Goal: Information Seeking & Learning: Check status

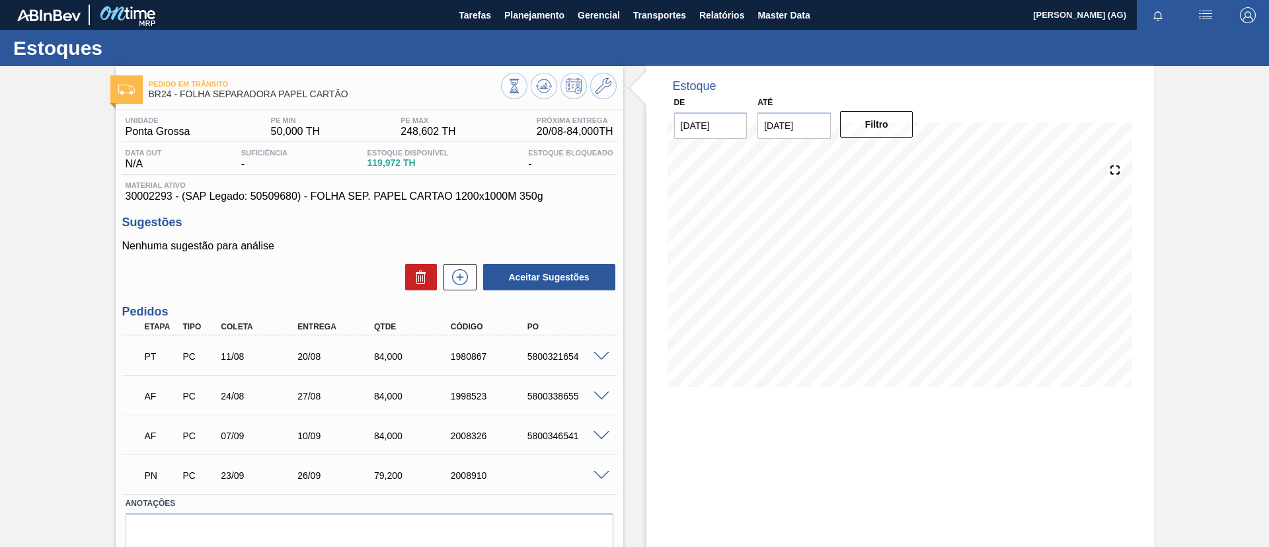
click at [1240, 403] on div "Pedido em Trânsito BR24 - FOLHA SEPARADORA PAPEL CARTÃO Unidade Ponta Grossa PE…" at bounding box center [634, 334] width 1269 height 536
click at [527, 14] on span "Planejamento" at bounding box center [534, 15] width 60 height 16
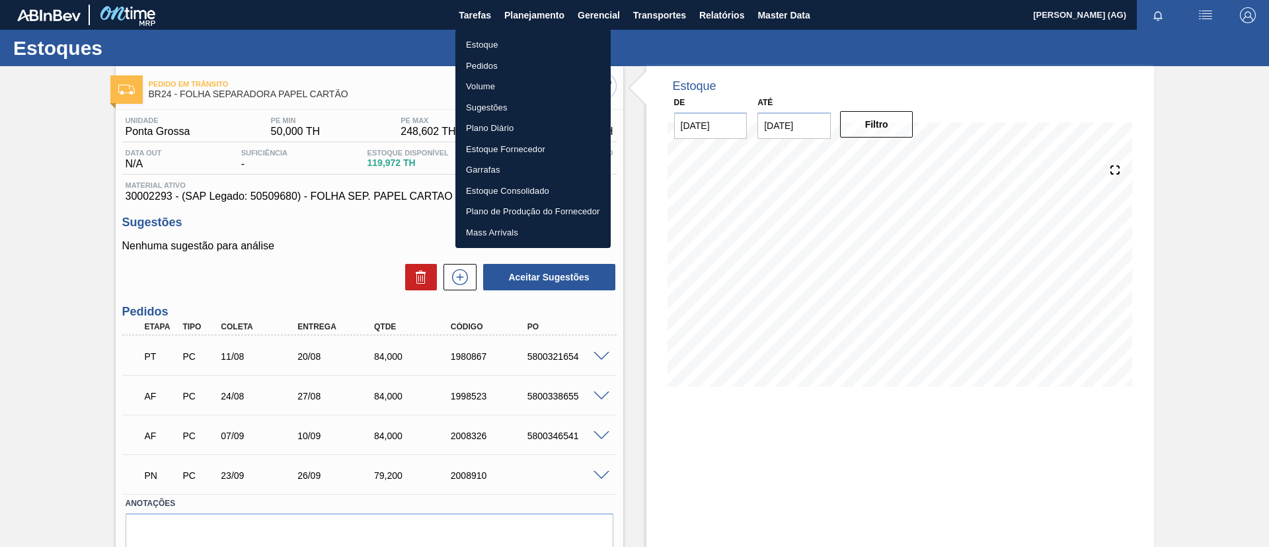
click at [582, 48] on li "Estoque" at bounding box center [532, 44] width 155 height 21
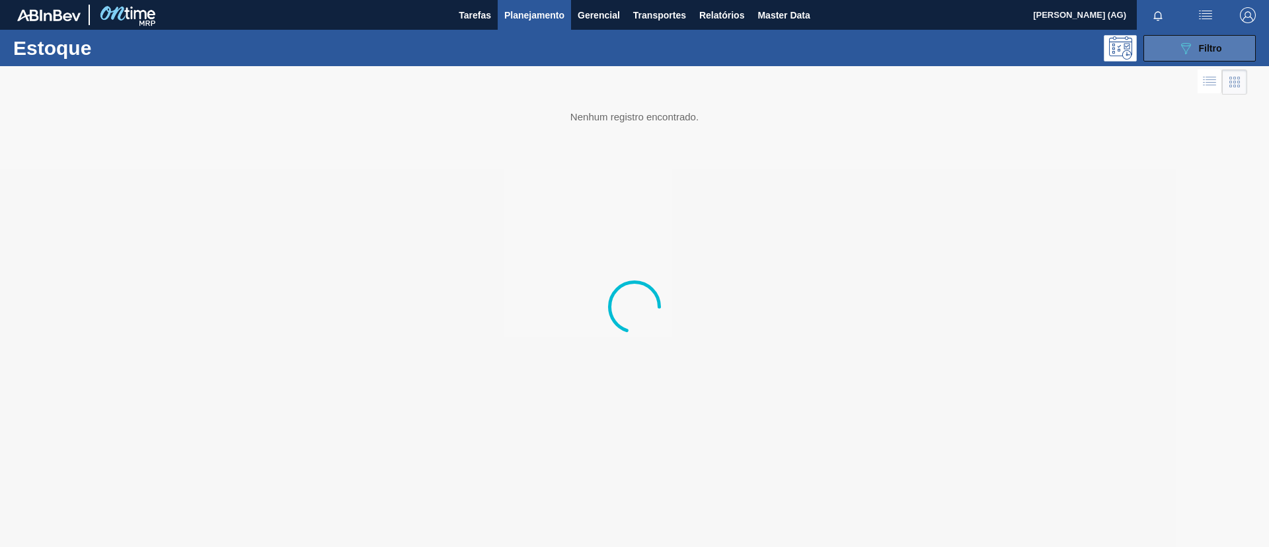
click at [1204, 54] on div "089F7B8B-B2A5-4AFE-B5C0-19BA573D28AC Filtro" at bounding box center [1200, 48] width 44 height 16
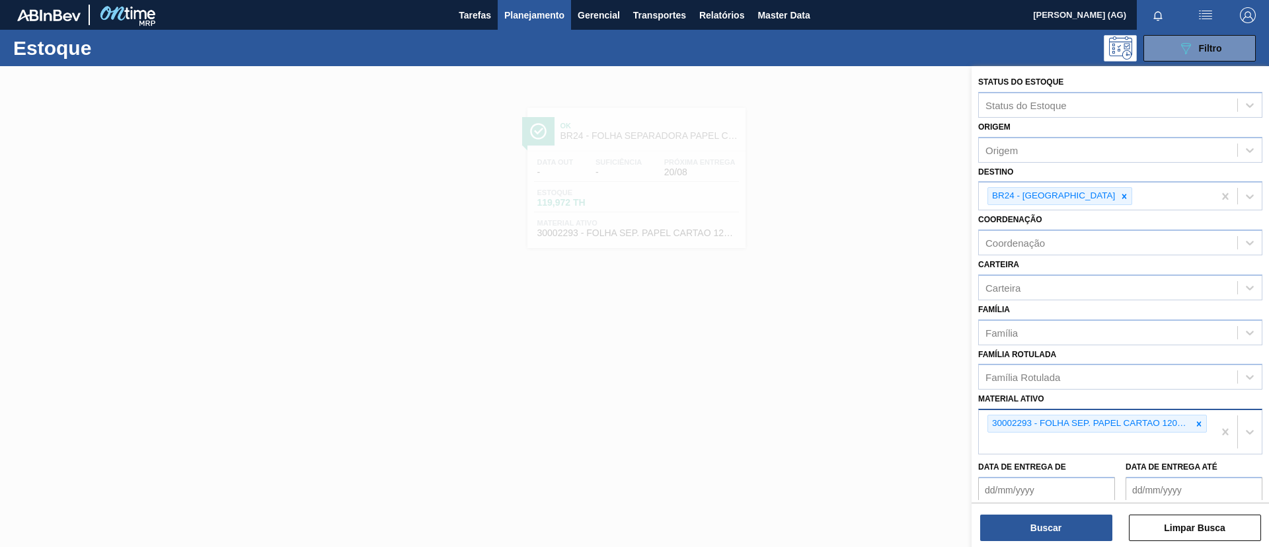
click at [1194, 419] on icon at bounding box center [1198, 423] width 9 height 9
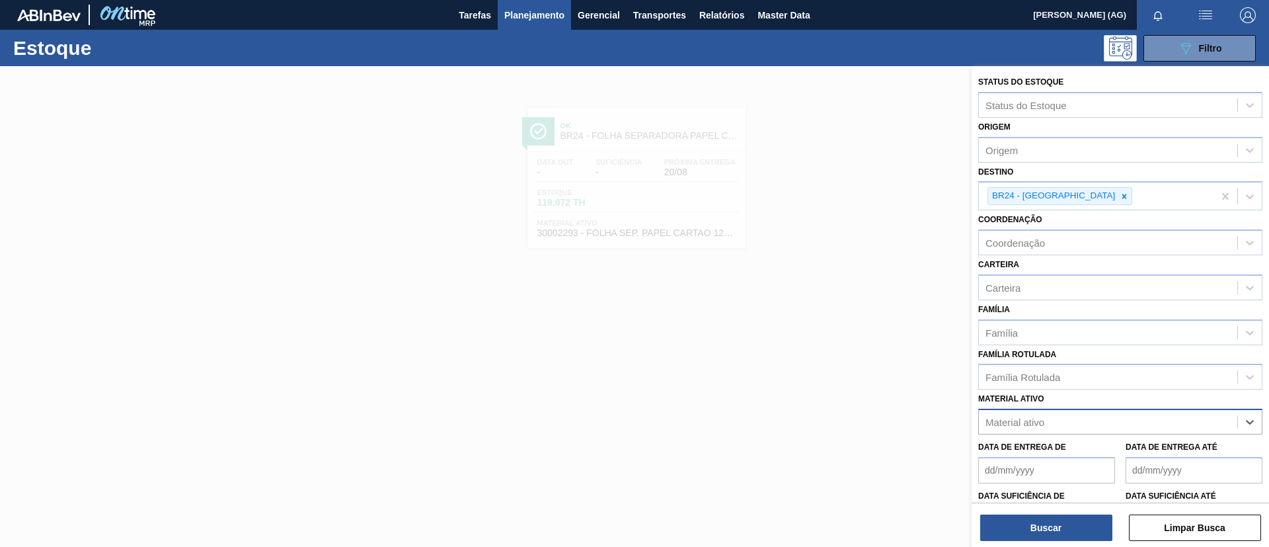
paste ativo "30012546"
type ativo "30012546"
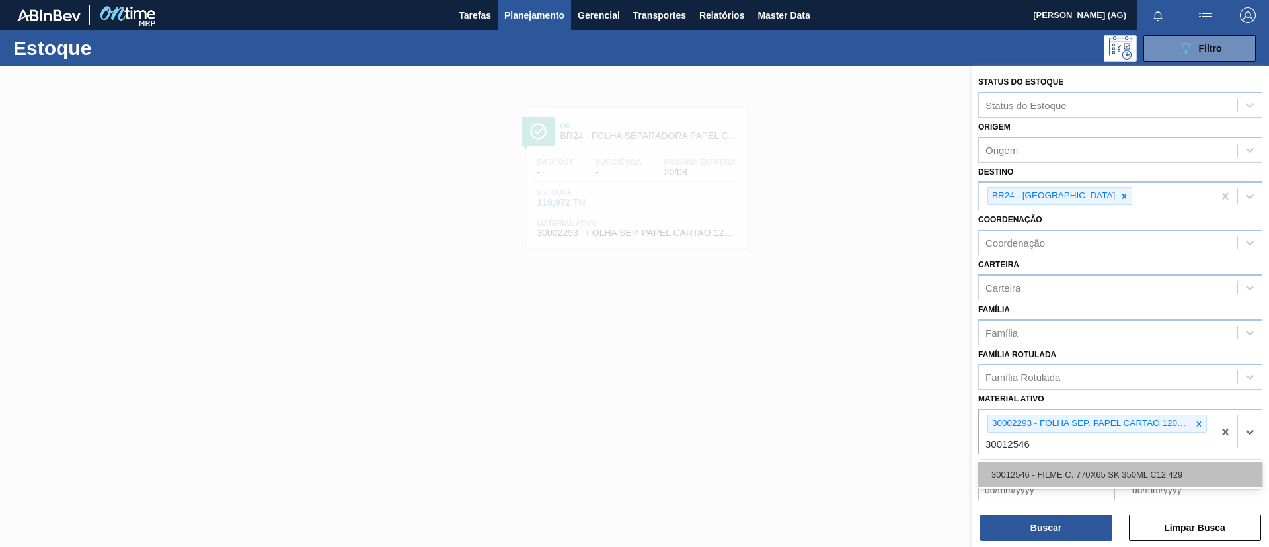
click at [1074, 465] on div "30012546 - FILME C. 770X65 SK 350ML C12 429" at bounding box center [1120, 474] width 284 height 24
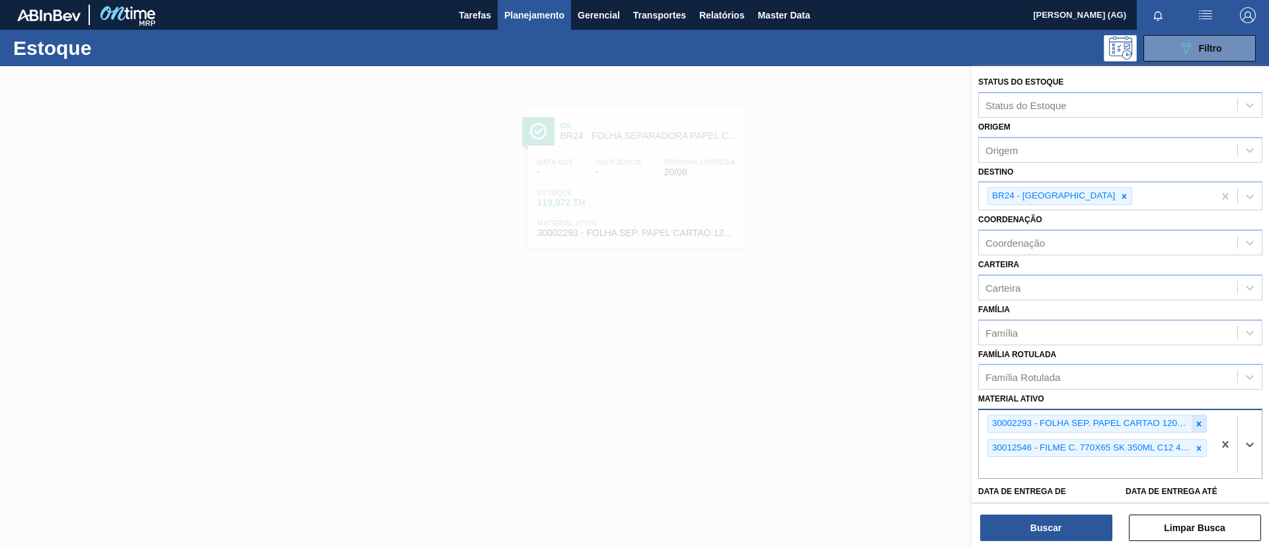
click at [1199, 420] on icon at bounding box center [1198, 423] width 9 height 9
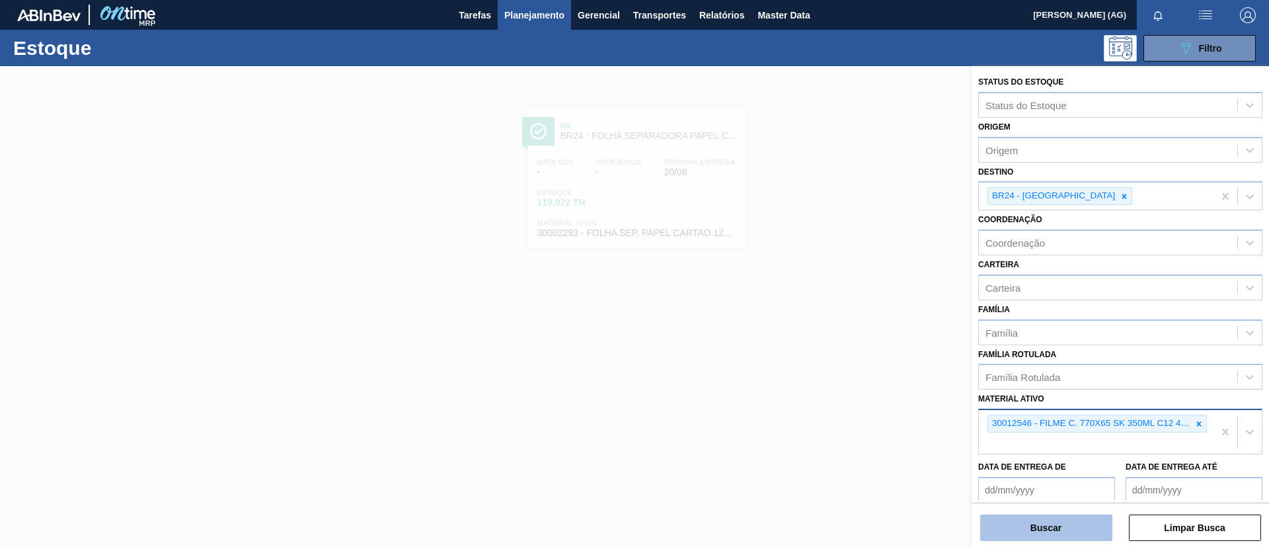
click at [1070, 523] on button "Buscar" at bounding box center [1046, 527] width 132 height 26
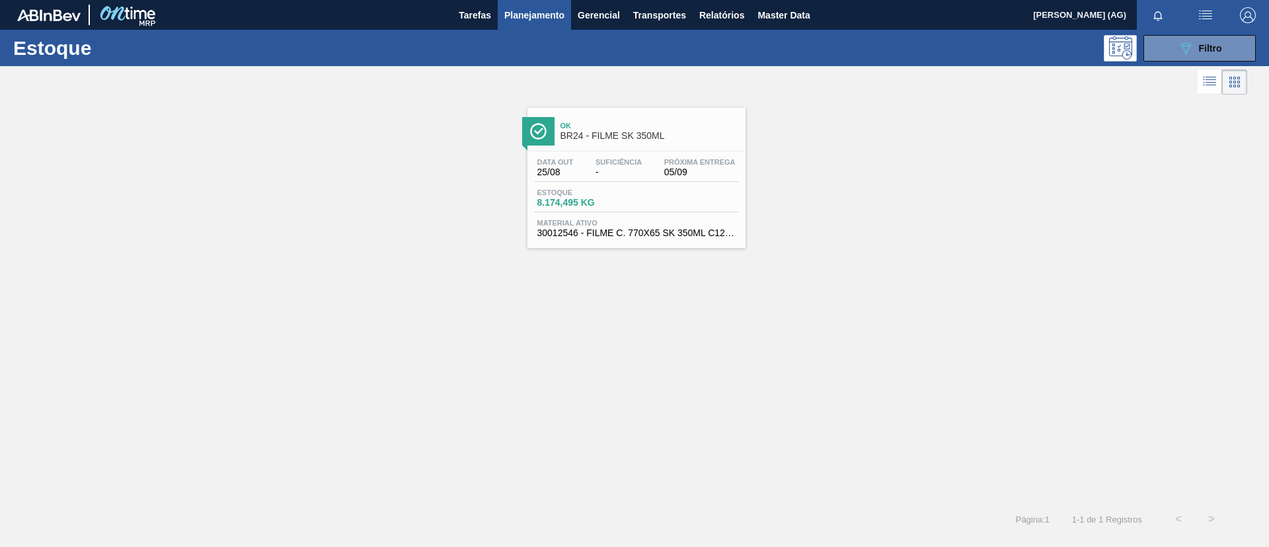
click at [553, 139] on div at bounding box center [538, 131] width 32 height 28
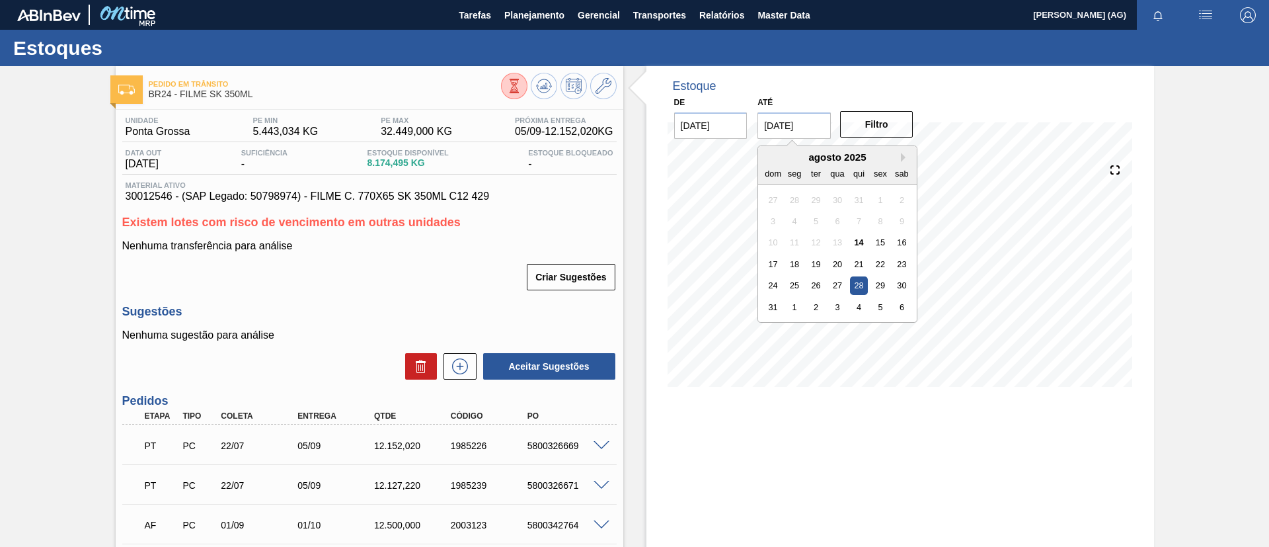
click at [808, 128] on input "[DATE]" at bounding box center [794, 125] width 73 height 26
click at [901, 159] on button "Next Month" at bounding box center [905, 157] width 9 height 9
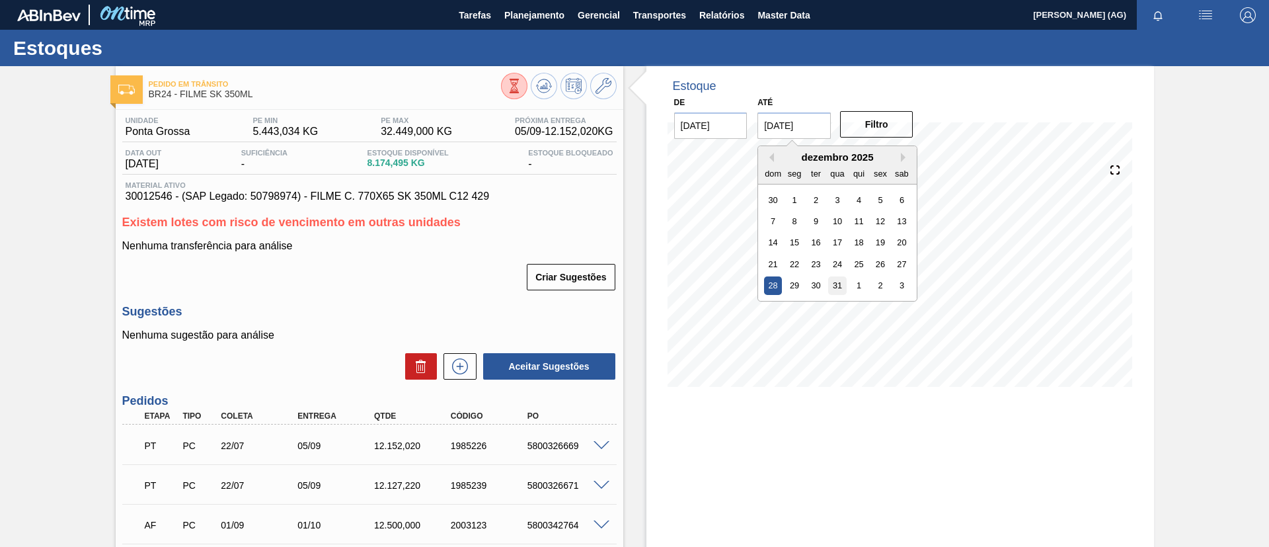
click at [838, 290] on div "31" at bounding box center [838, 285] width 18 height 18
type input "[DATE]"
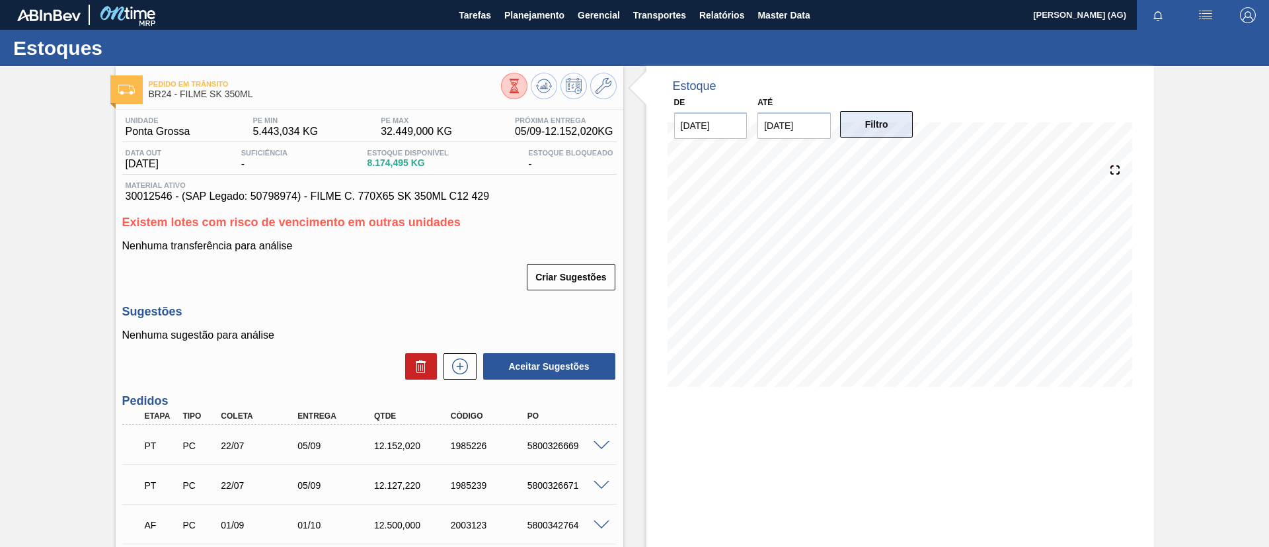
click at [896, 124] on button "Filtro" at bounding box center [876, 124] width 73 height 26
